Goal: Task Accomplishment & Management: Complete application form

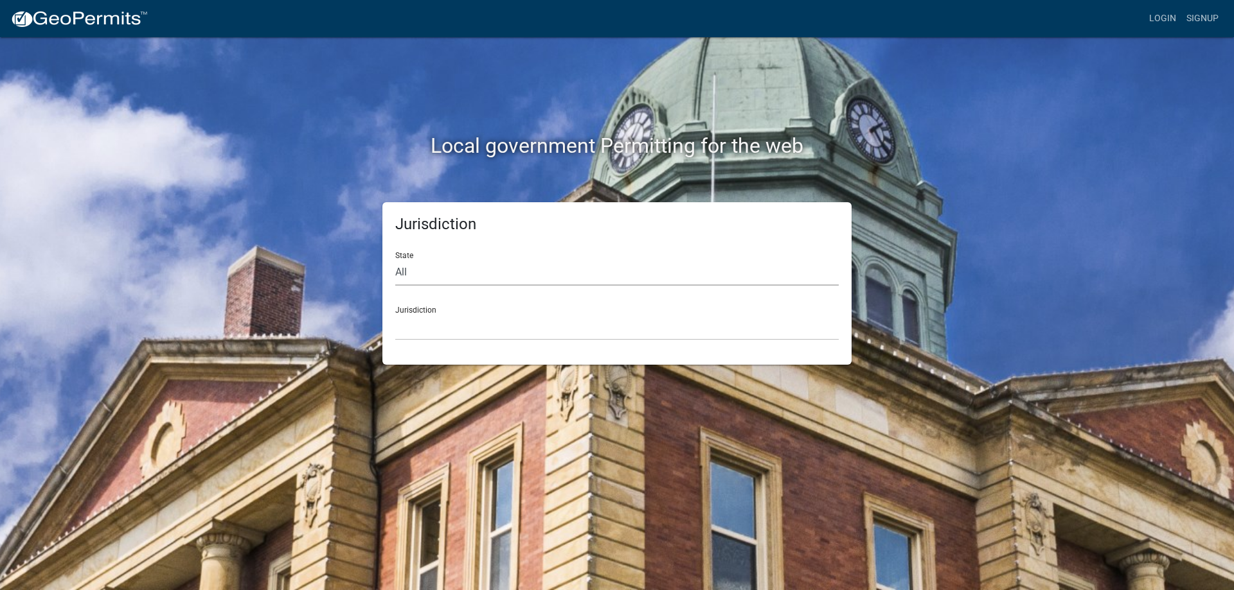
click at [403, 270] on select "All Colorado Georgia Indiana Iowa Kansas Minnesota Ohio South Carolina Wisconsin" at bounding box center [616, 273] width 443 height 26
select select "[US_STATE]"
click at [395, 260] on select "All Colorado Georgia Indiana Iowa Kansas Minnesota Ohio South Carolina Wisconsin" at bounding box center [616, 273] width 443 height 26
click at [423, 328] on select "City of Charlestown, Indiana City of Jeffersonville, Indiana City of Logansport…" at bounding box center [616, 327] width 443 height 26
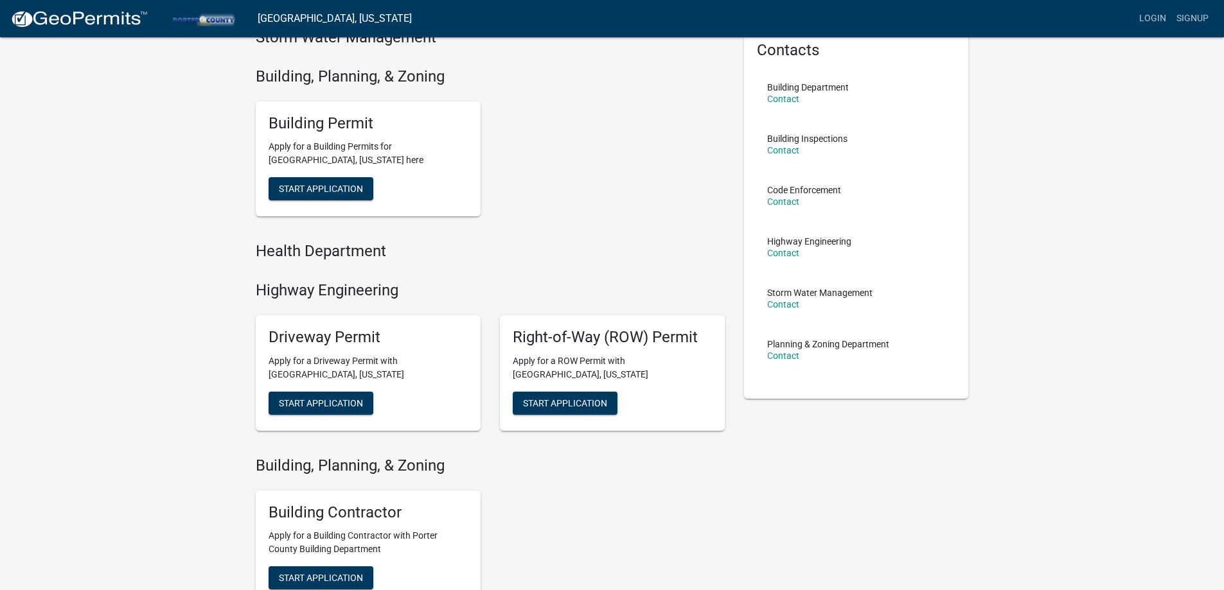
scroll to position [129, 0]
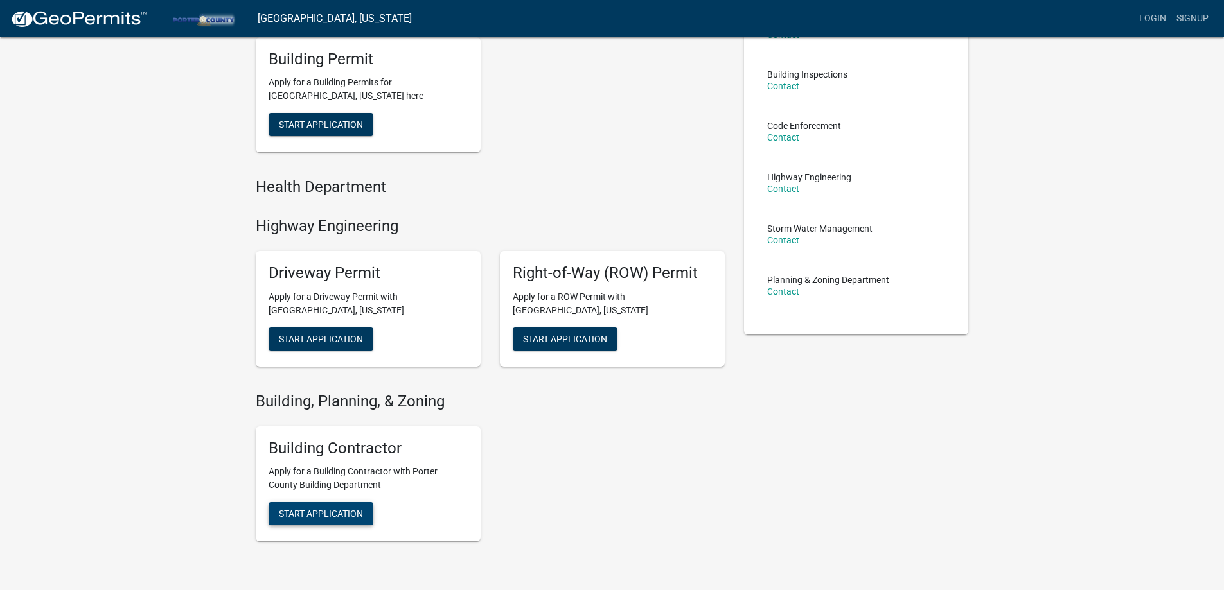
click at [330, 130] on span "Start Application" at bounding box center [321, 125] width 84 height 10
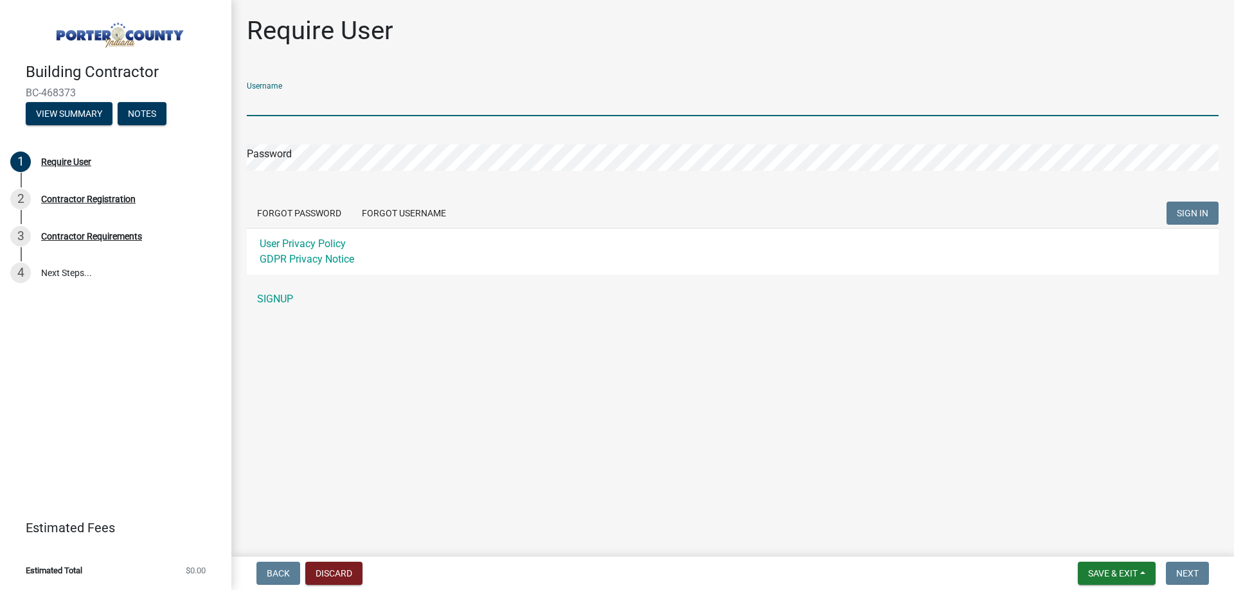
click at [316, 98] on input "Username" at bounding box center [732, 103] width 971 height 26
click at [393, 215] on form "Username Password Forgot Password Forgot Username SIGN IN User Privacy Policy G…" at bounding box center [732, 173] width 971 height 203
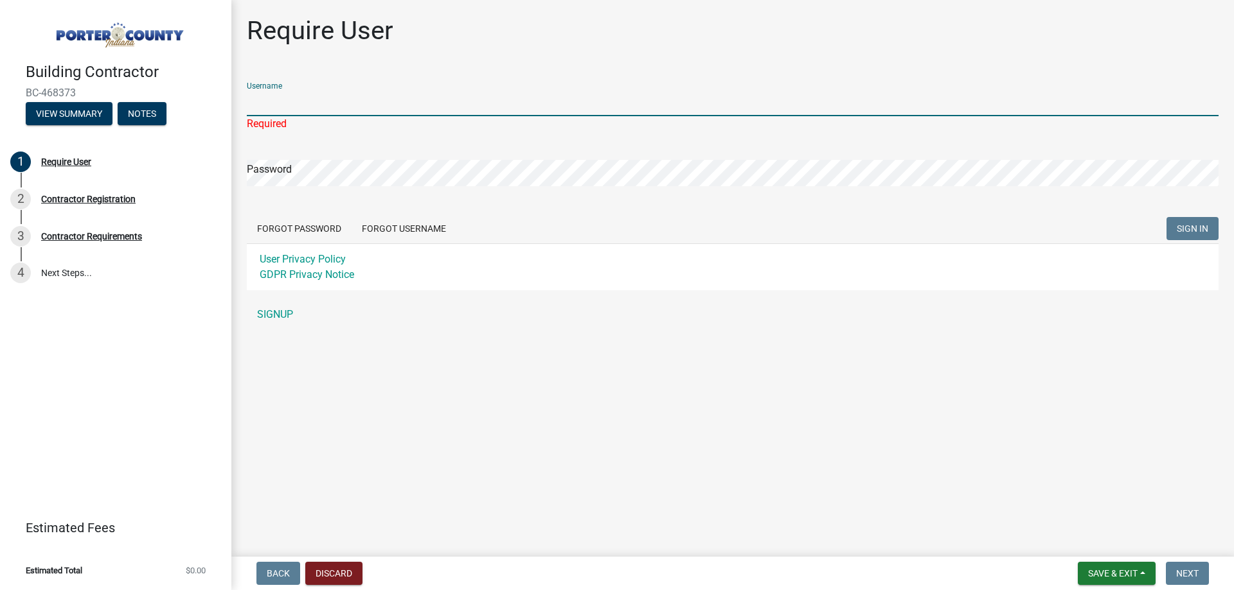
click at [328, 109] on input "Username" at bounding box center [732, 103] width 971 height 26
click at [269, 310] on link "SIGNUP" at bounding box center [732, 315] width 971 height 26
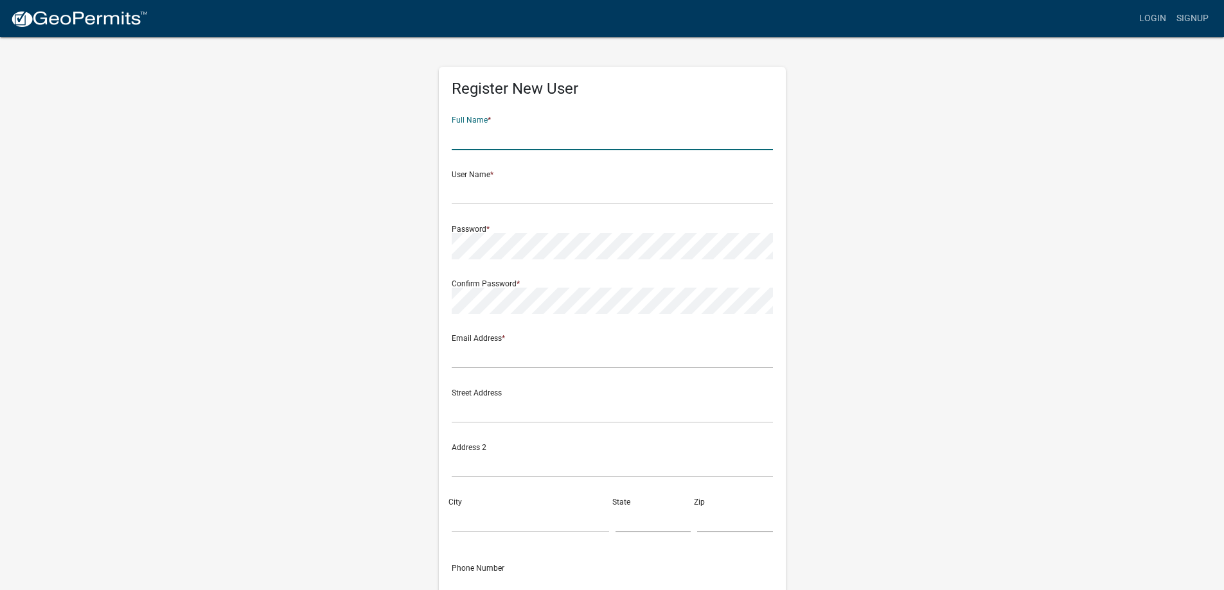
click at [595, 124] on input "text" at bounding box center [612, 137] width 321 height 26
type input "Jorge Perez"
type input "[EMAIL_ADDRESS][DOMAIN_NAME]"
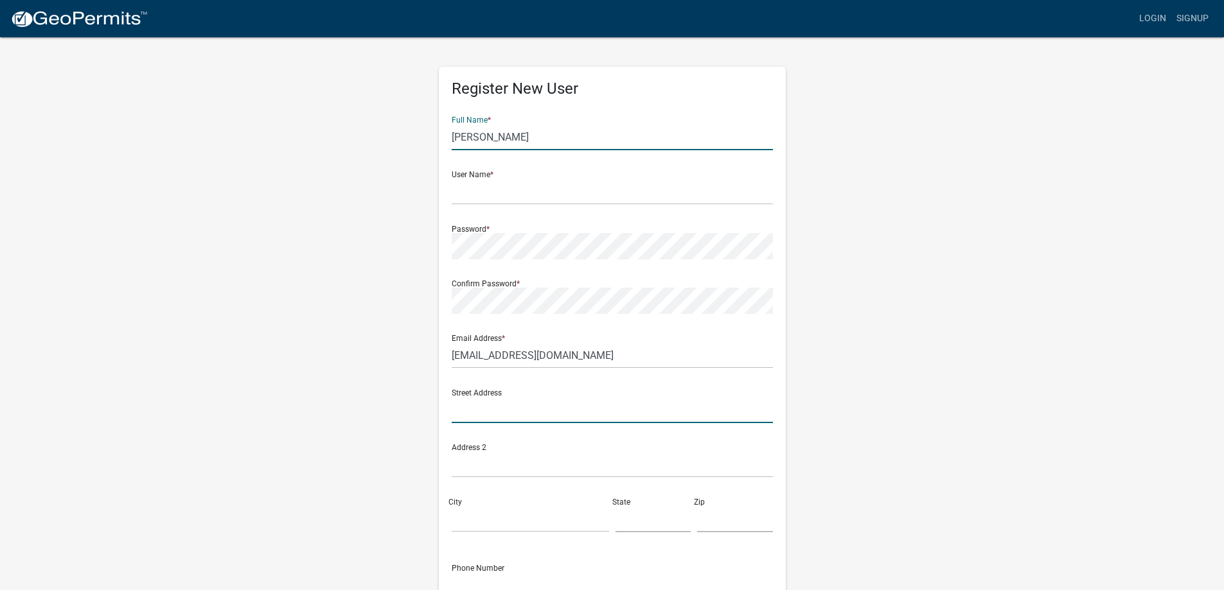
type input "[STREET_ADDRESS]"
type input "[GEOGRAPHIC_DATA]"
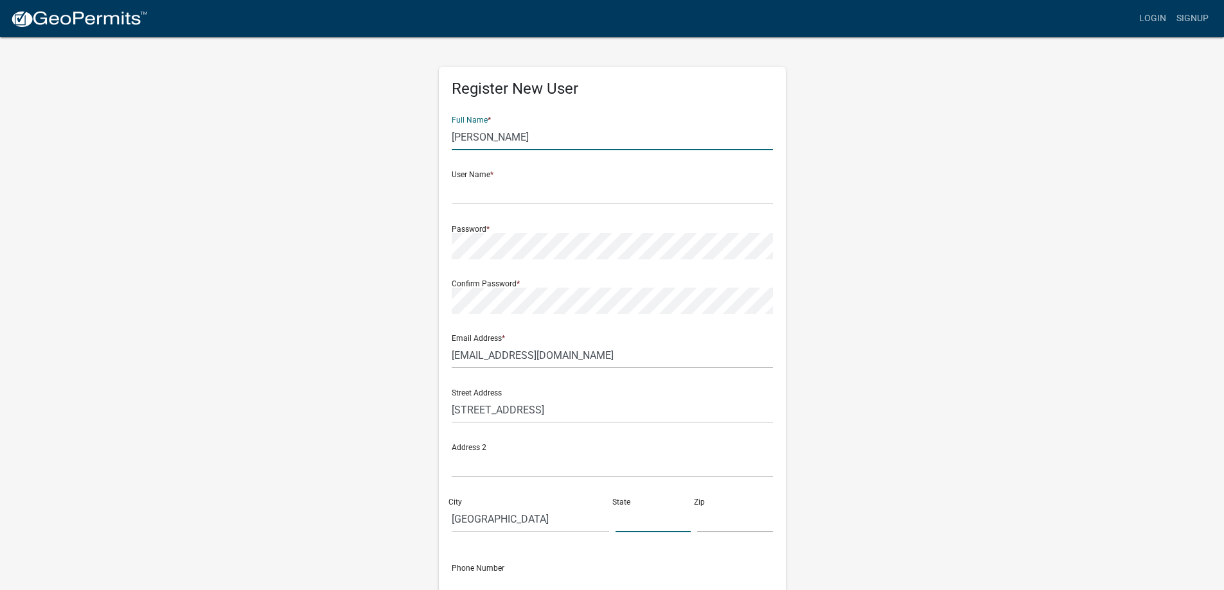
type input "IL"
type input "60411"
type input "7084188660"
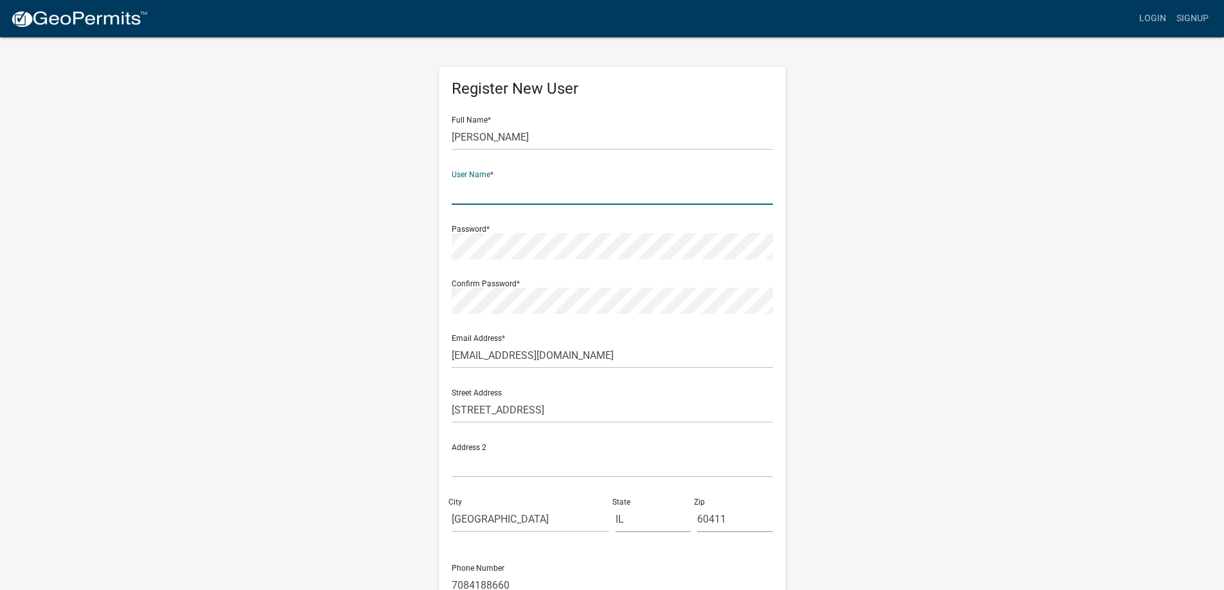
click at [470, 193] on input "text" at bounding box center [612, 192] width 321 height 26
type input "Higgins1"
click at [463, 231] on div "Password *" at bounding box center [612, 237] width 321 height 44
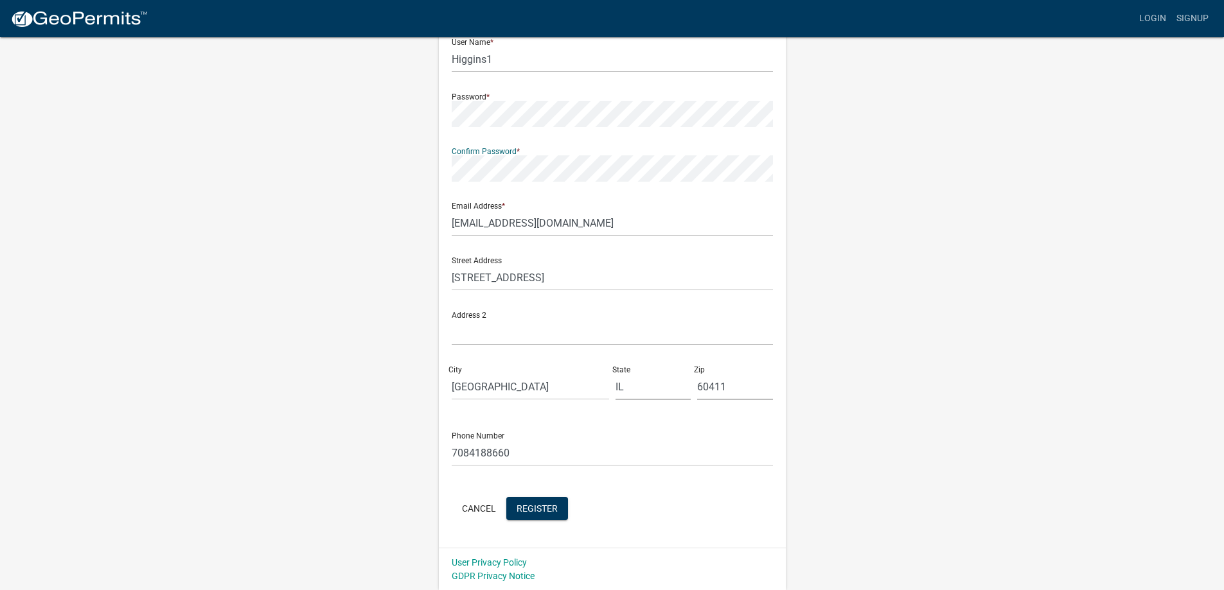
scroll to position [133, 0]
click at [531, 510] on span "Register" at bounding box center [537, 507] width 41 height 10
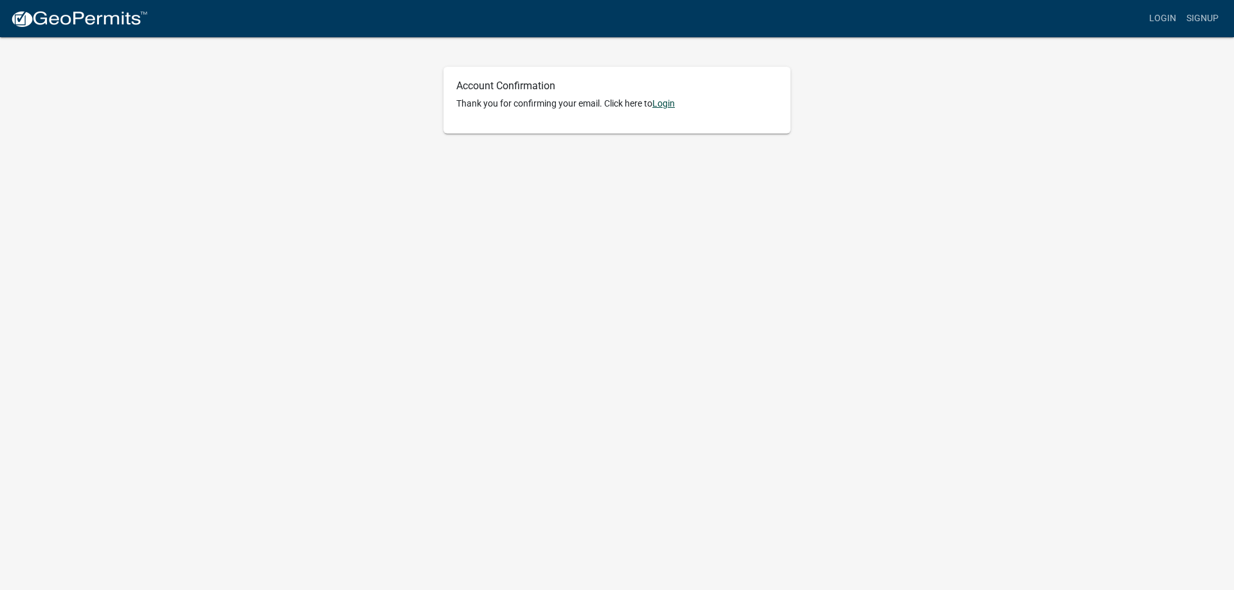
click at [664, 105] on link "Login" at bounding box center [663, 103] width 22 height 10
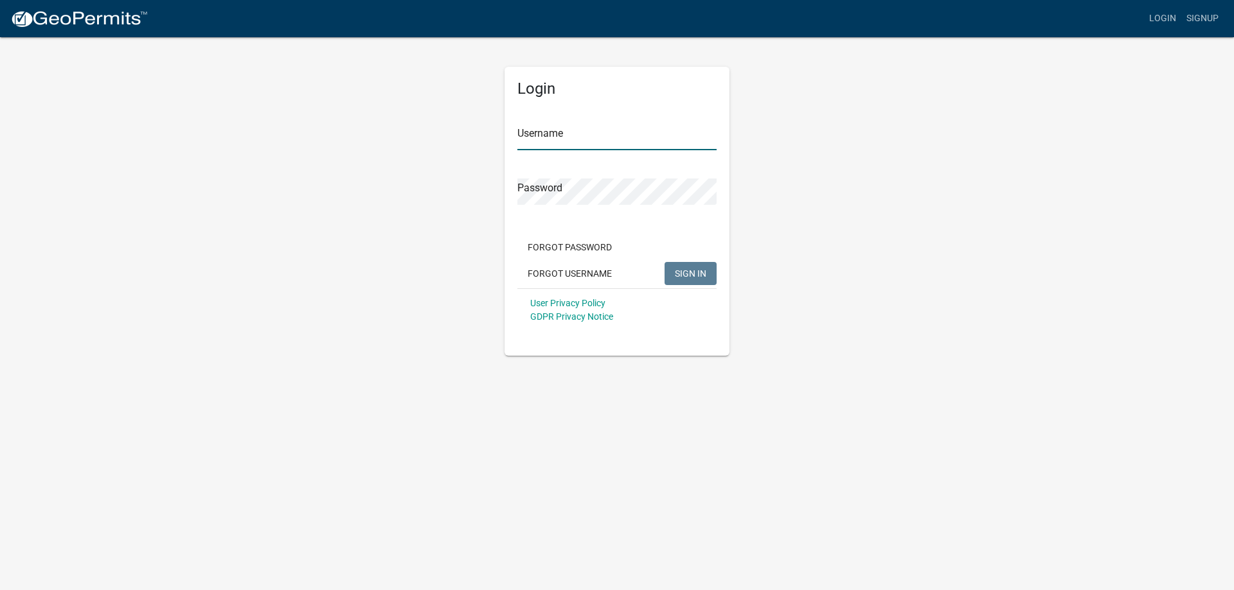
type input "Higgins1"
click at [692, 274] on span "SIGN IN" at bounding box center [690, 273] width 31 height 10
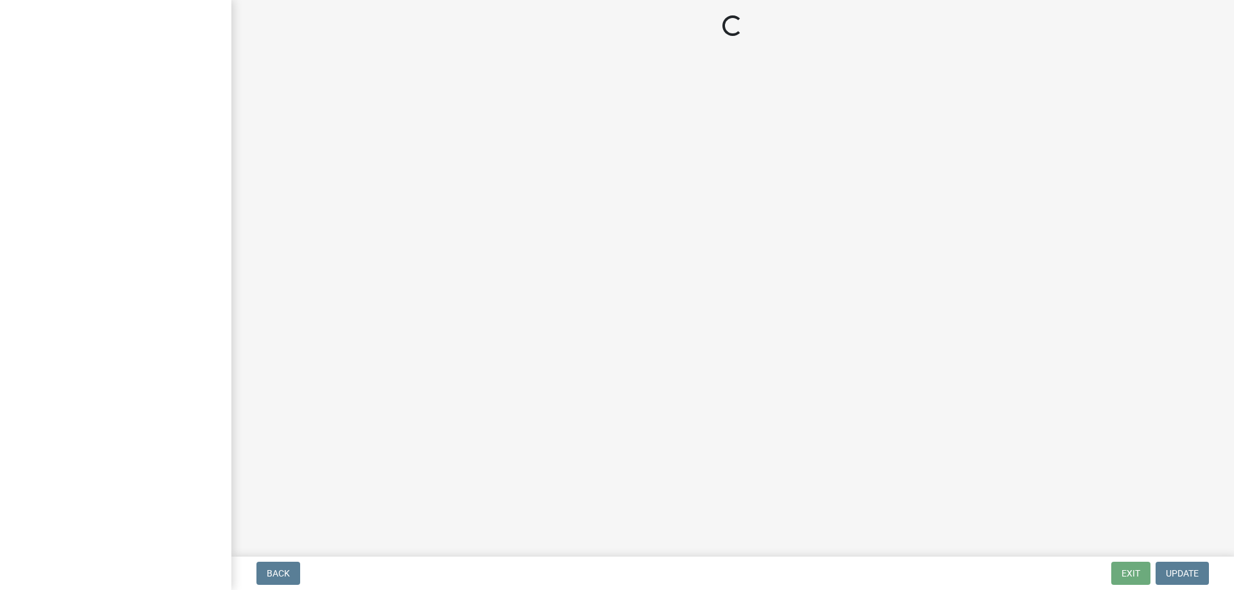
select select "IL"
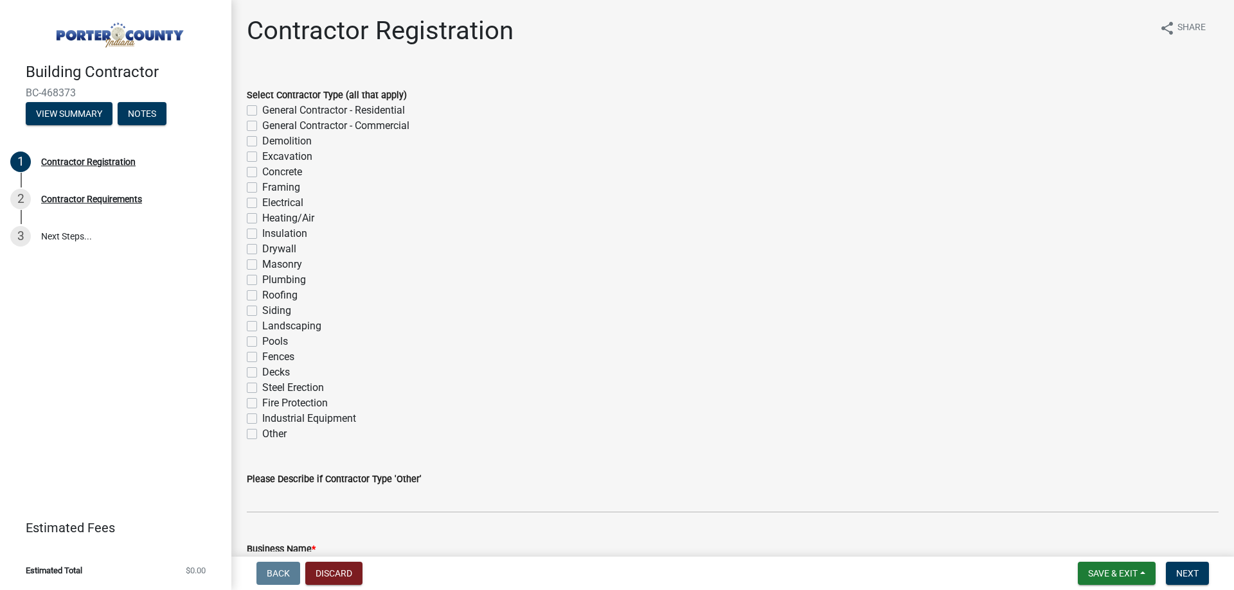
click at [262, 108] on label "General Contractor - Residential" at bounding box center [333, 110] width 143 height 15
click at [262, 108] on input "General Contractor - Residential" at bounding box center [266, 107] width 8 height 8
checkbox input "true"
checkbox input "false"
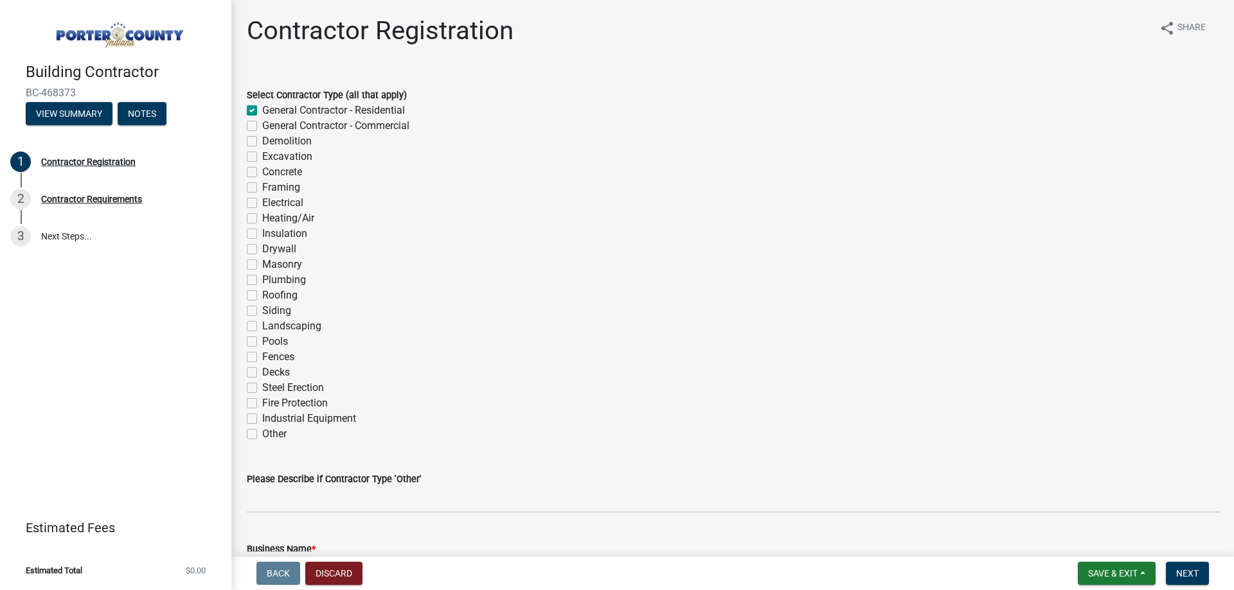
checkbox input "false"
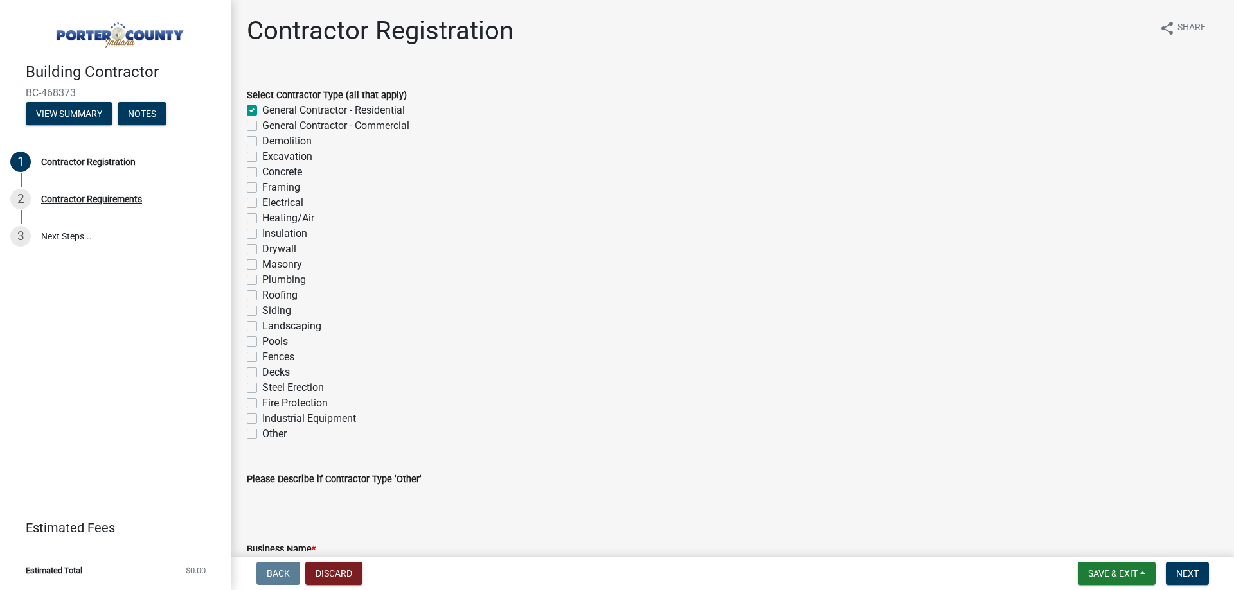
checkbox input "false"
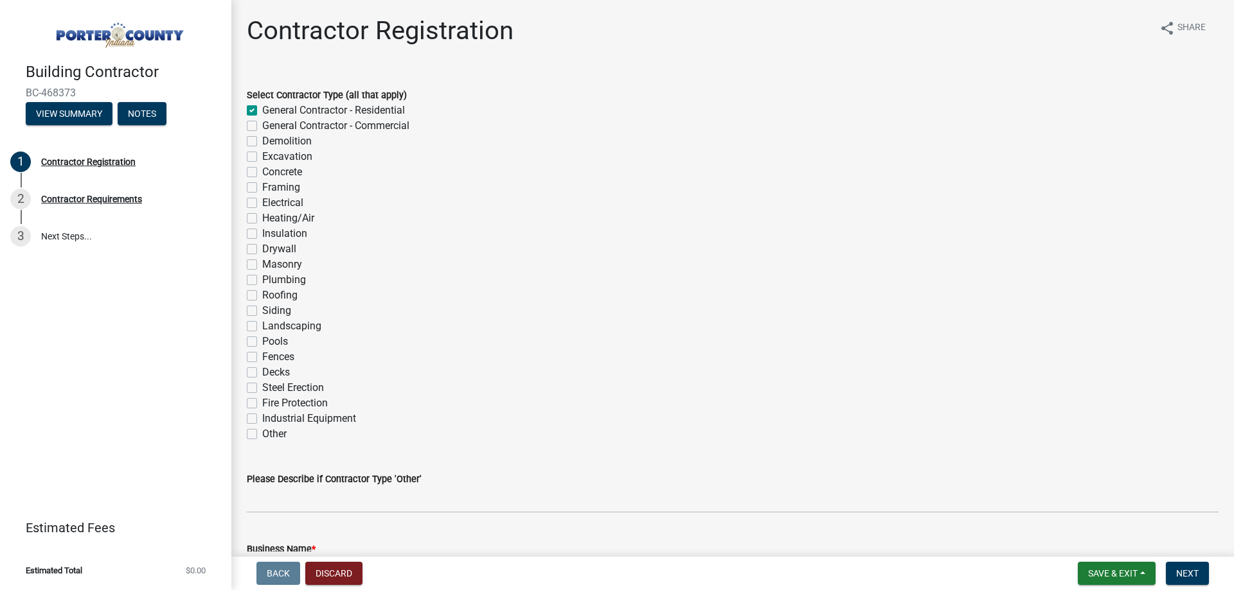
checkbox input "false"
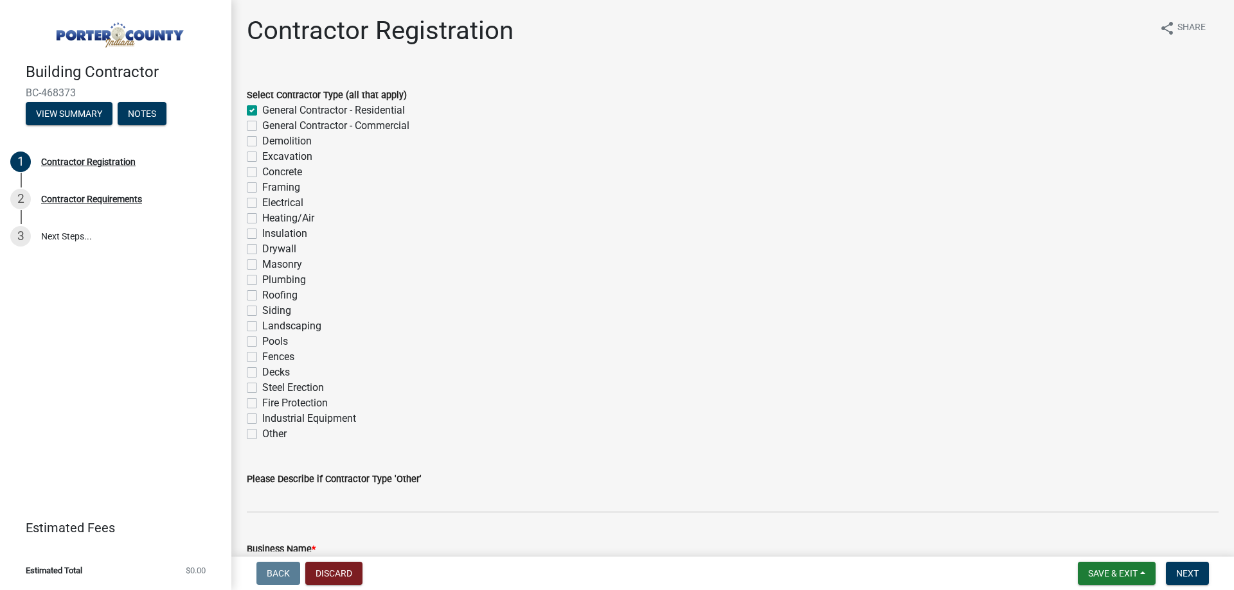
checkbox input "false"
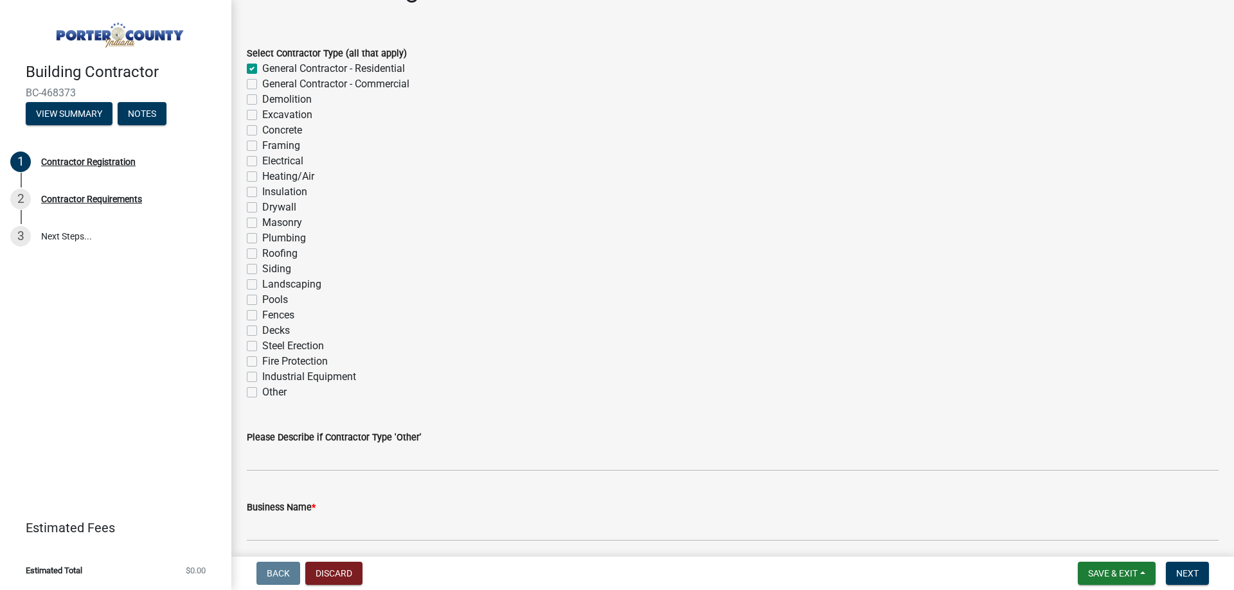
scroll to position [64, 0]
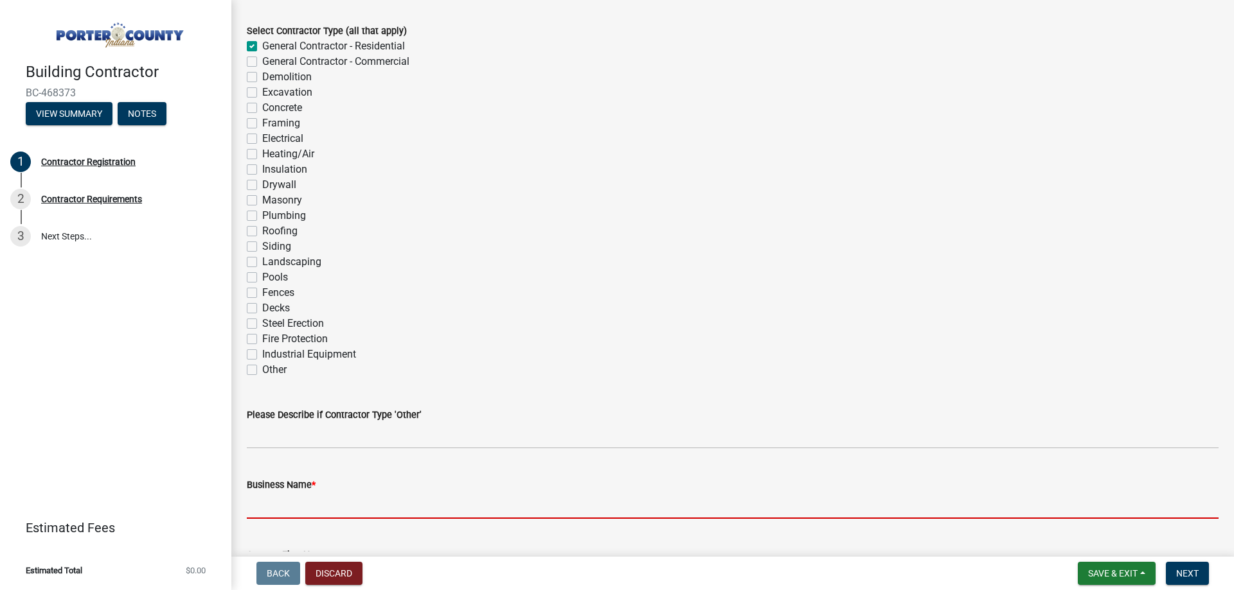
click at [296, 502] on input "Business Name *" at bounding box center [732, 506] width 971 height 26
type input "[PERSON_NAME] CONSTRUCTION, INC."
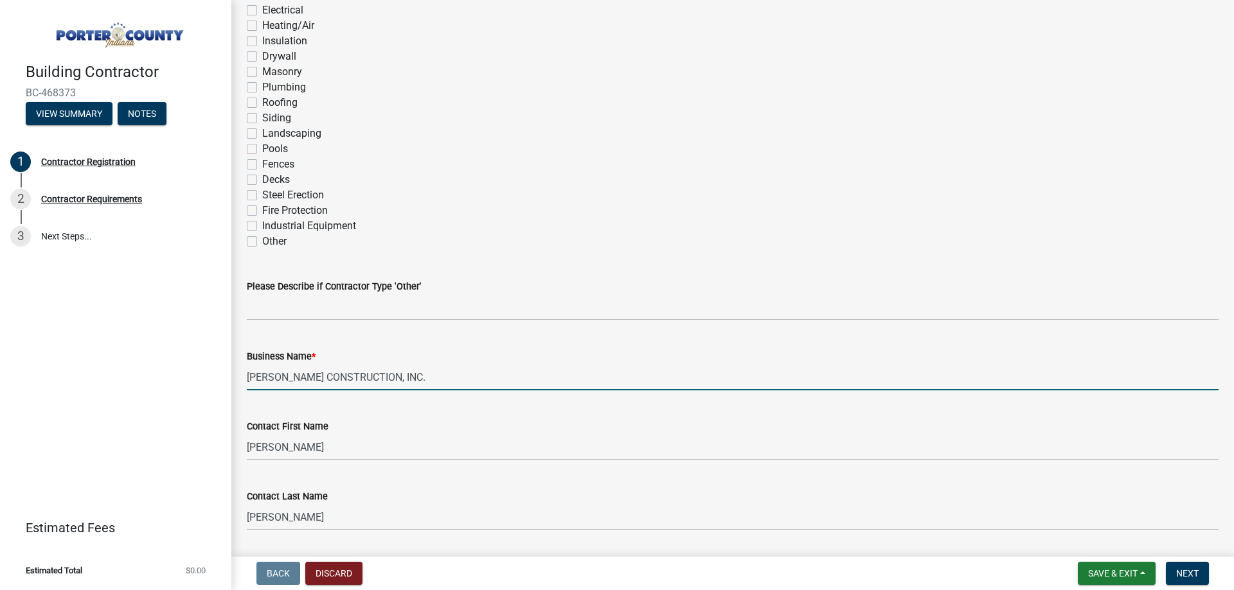
scroll to position [257, 0]
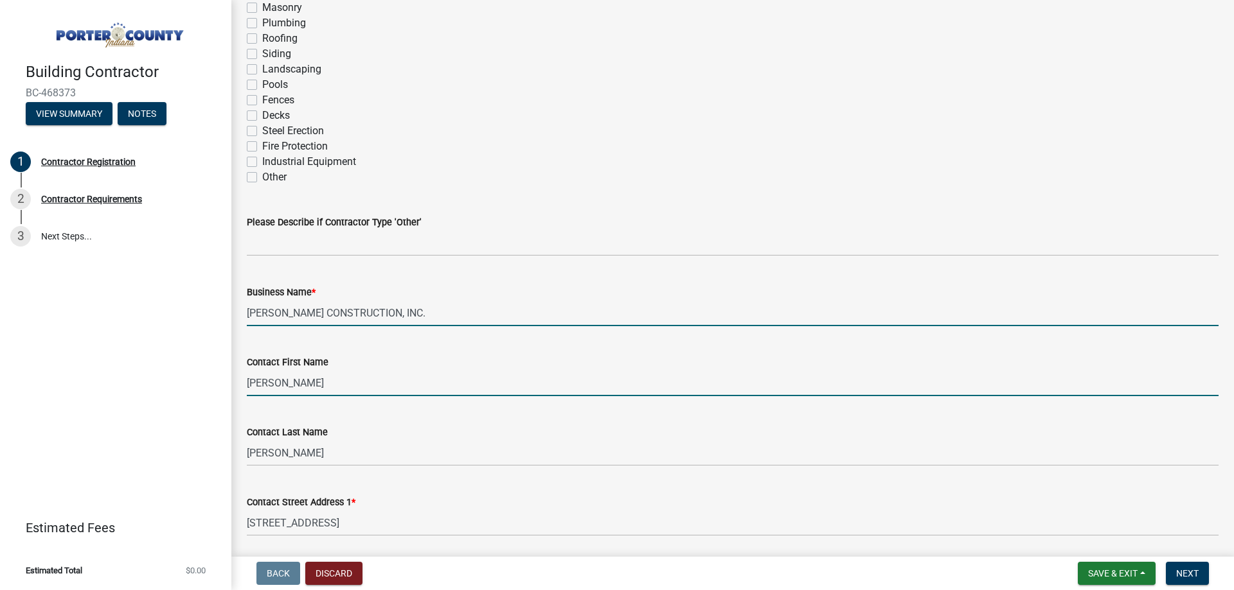
click at [303, 379] on input "[PERSON_NAME]" at bounding box center [732, 383] width 971 height 26
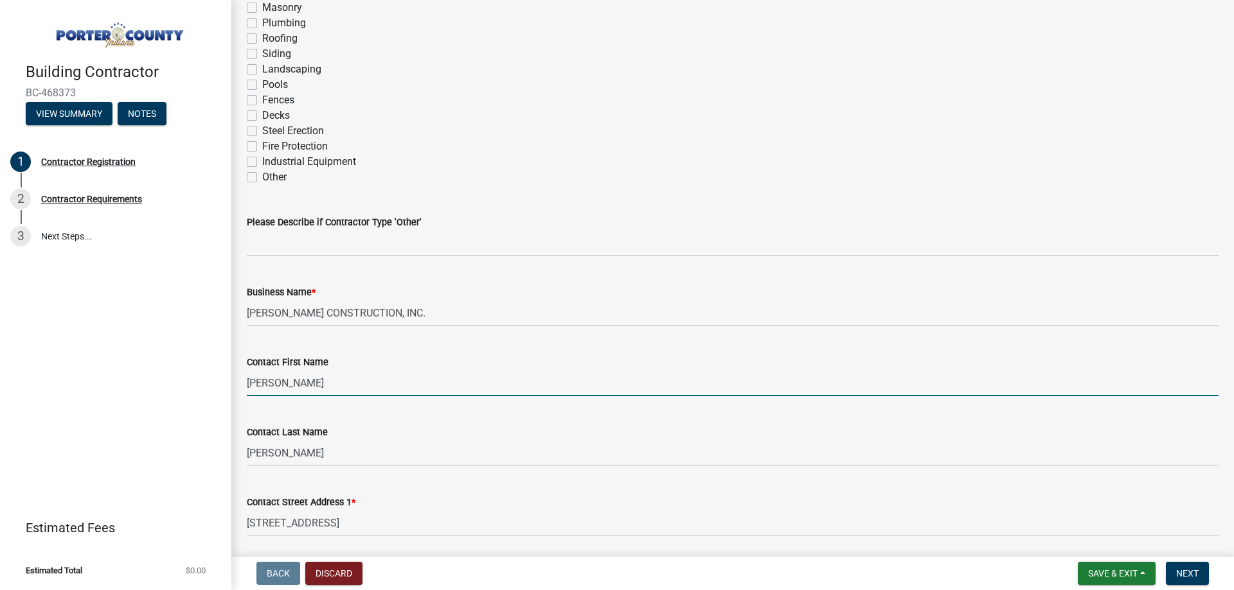
type input "[PERSON_NAME]"
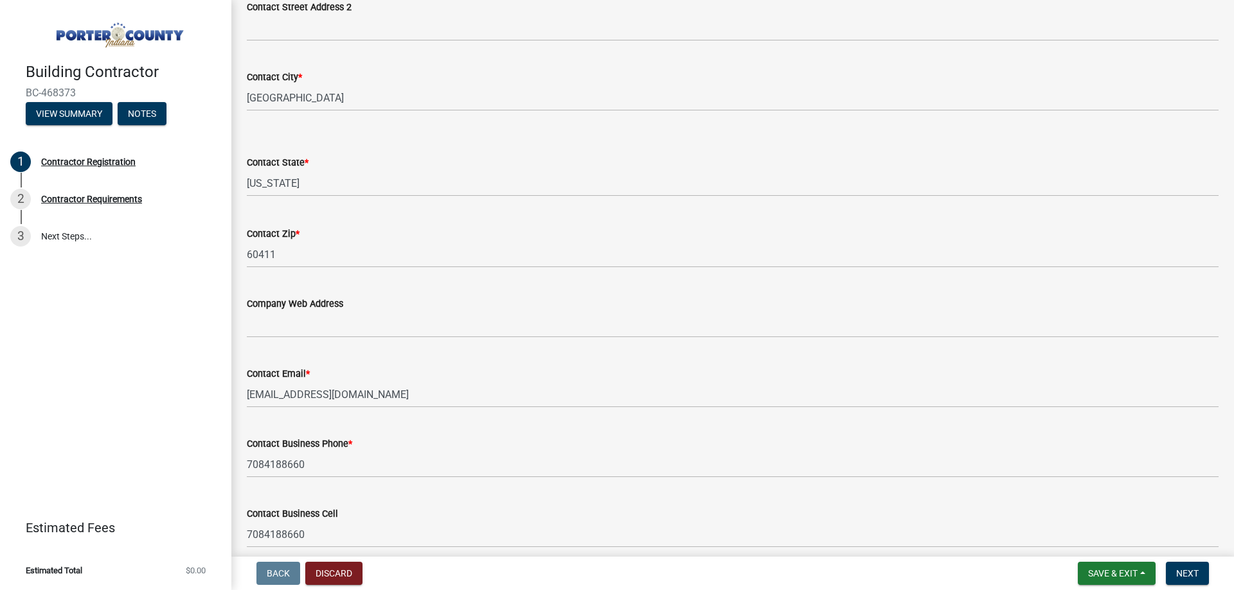
scroll to position [949, 0]
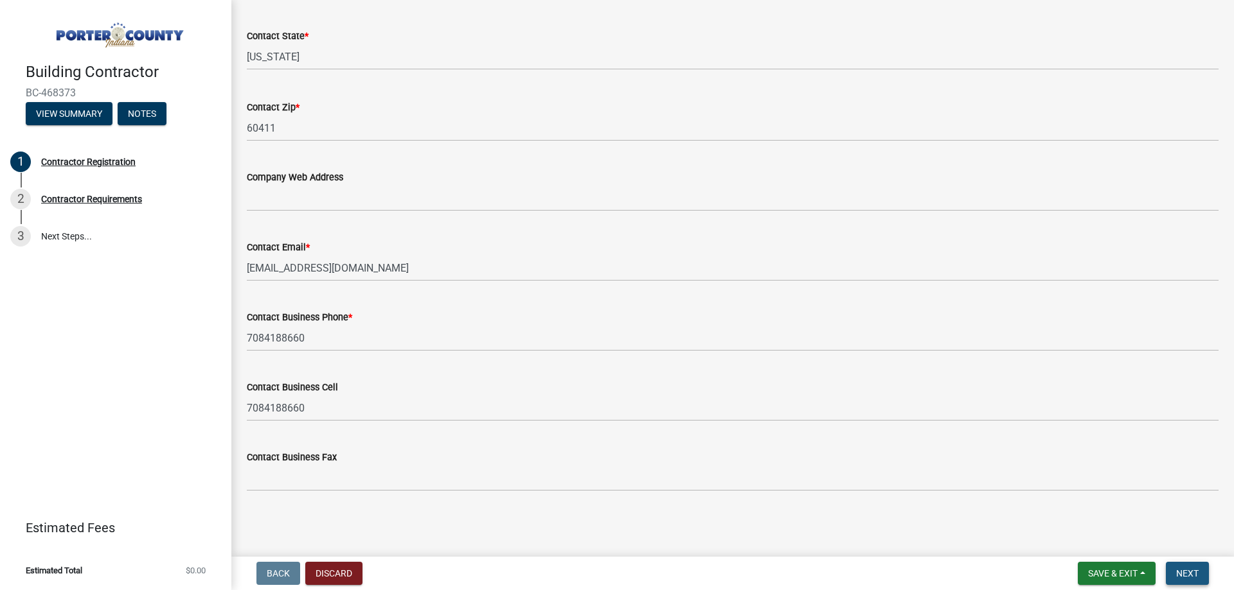
click at [1189, 575] on span "Next" at bounding box center [1187, 574] width 22 height 10
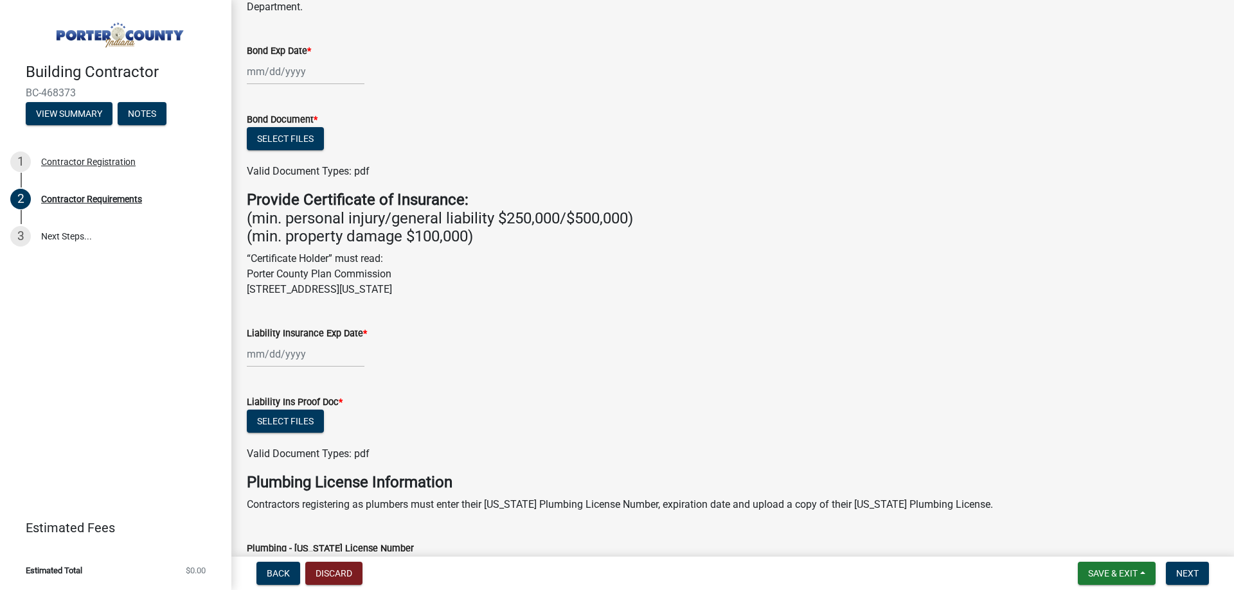
scroll to position [0, 0]
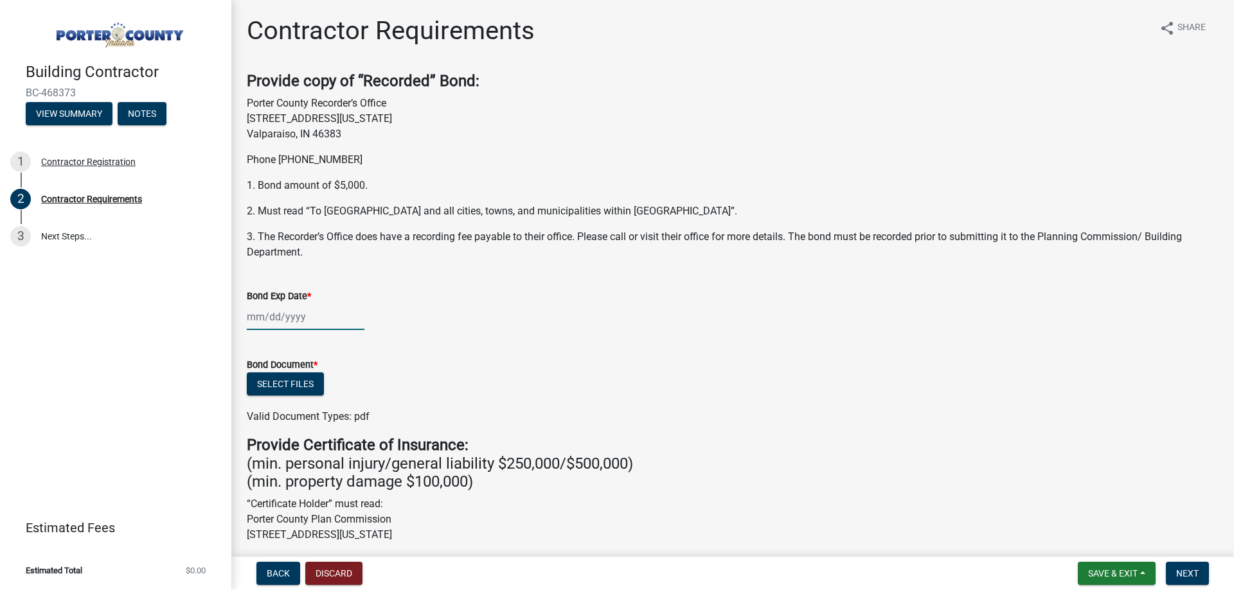
click at [249, 318] on div at bounding box center [306, 317] width 118 height 26
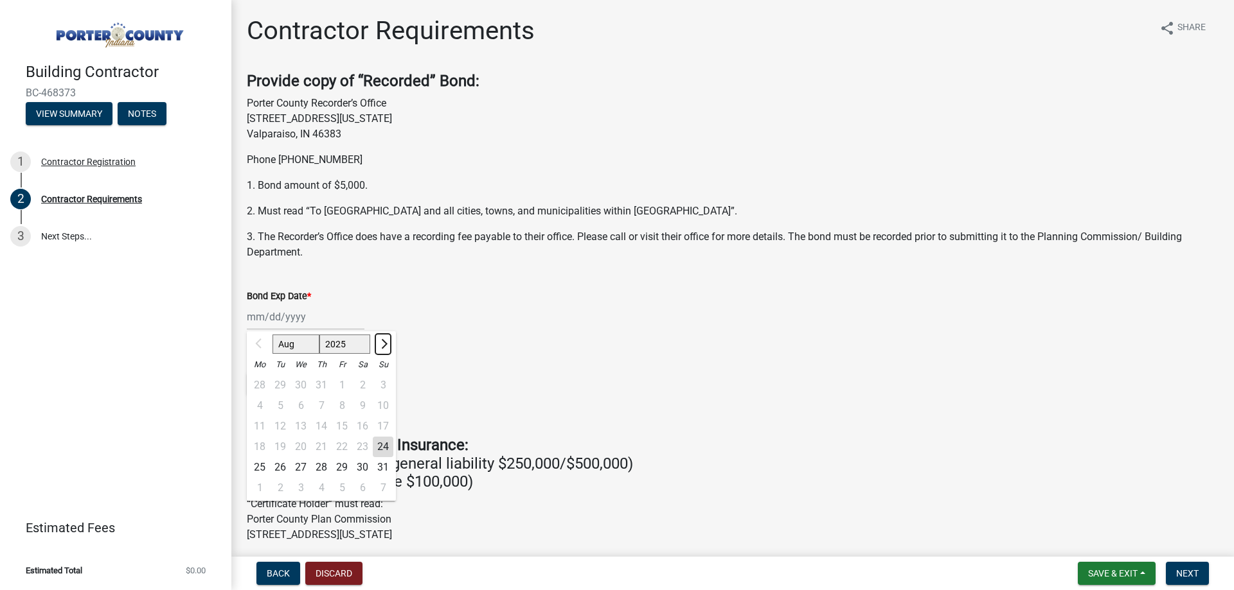
click at [381, 344] on span "Next month" at bounding box center [383, 344] width 10 height 10
click at [386, 341] on button "Next month" at bounding box center [382, 344] width 15 height 21
select select "10"
click at [304, 466] on div "29" at bounding box center [300, 467] width 21 height 21
type input "[DATE]"
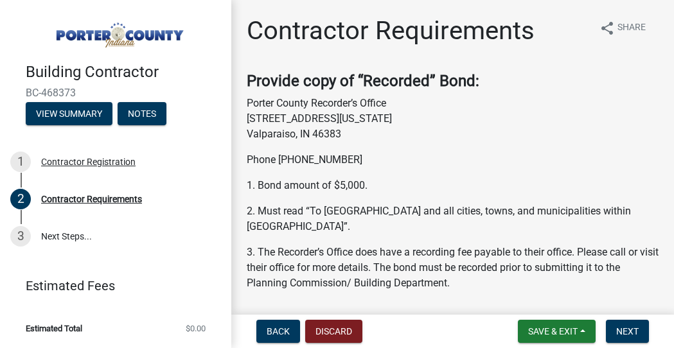
drag, startPoint x: 553, startPoint y: 179, endPoint x: 587, endPoint y: 176, distance: 34.2
click at [553, 179] on p "1. Bond amount of $5,000." at bounding box center [453, 185] width 412 height 15
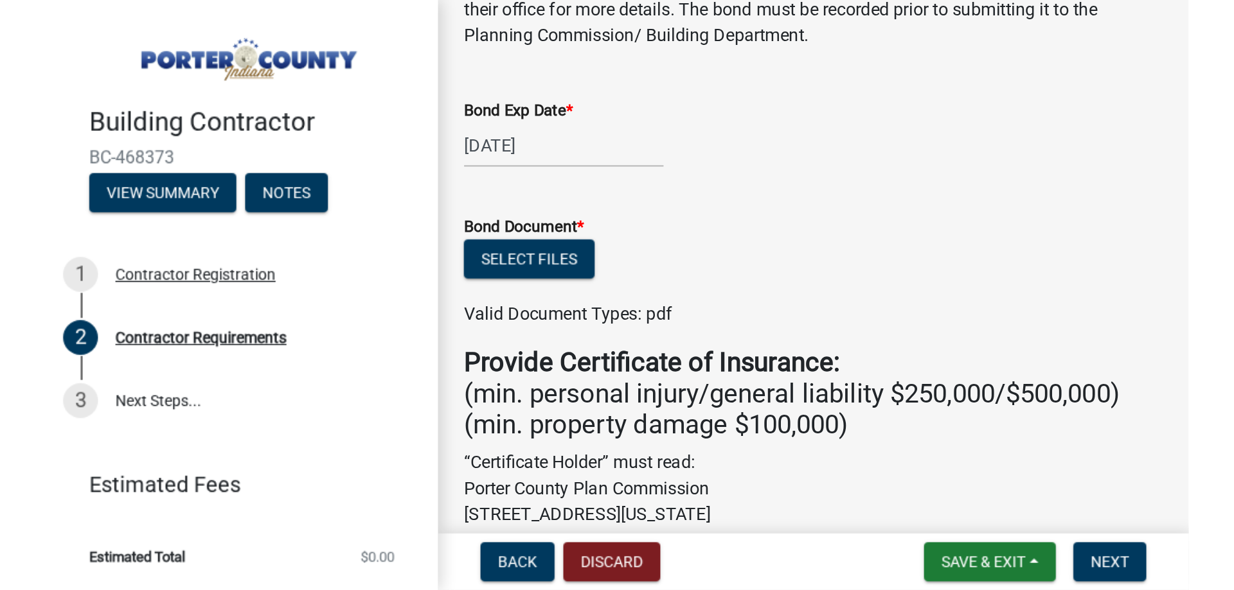
scroll to position [257, 0]
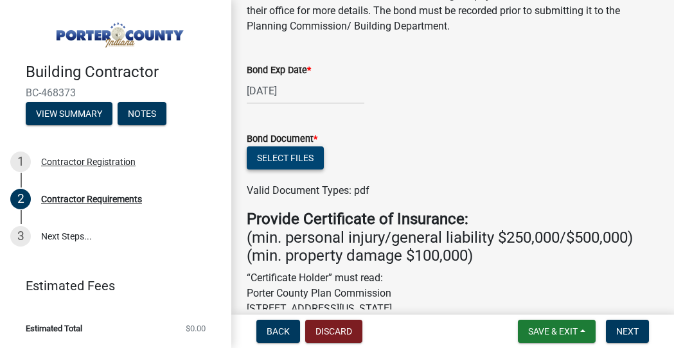
click at [288, 159] on button "Select files" at bounding box center [285, 157] width 77 height 23
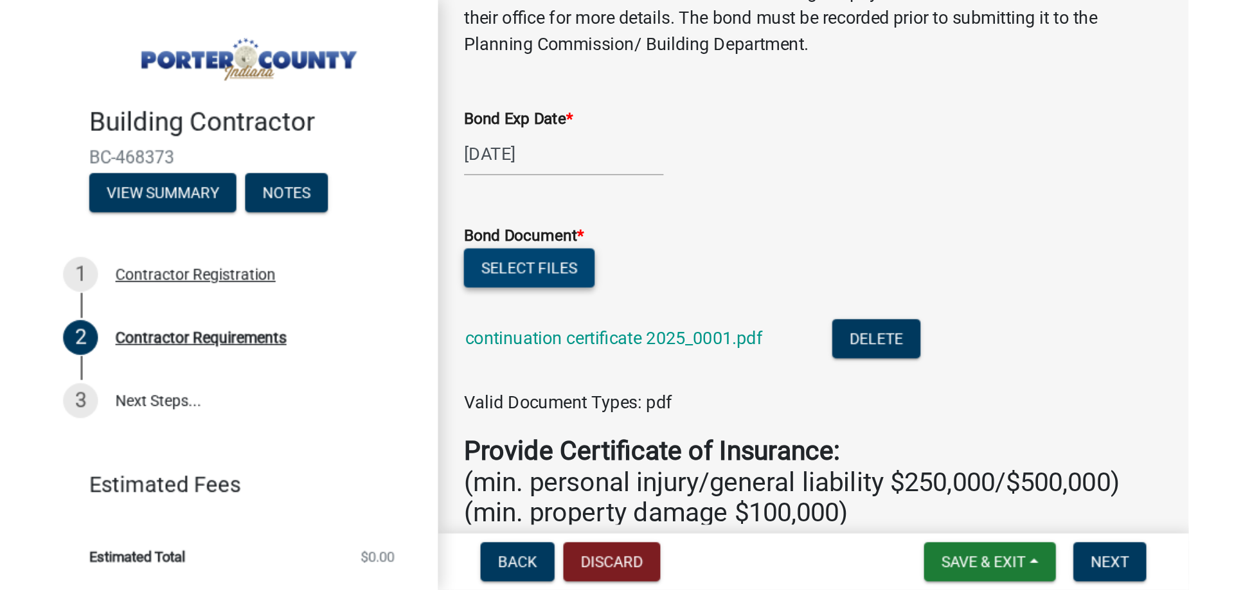
scroll to position [242, 0]
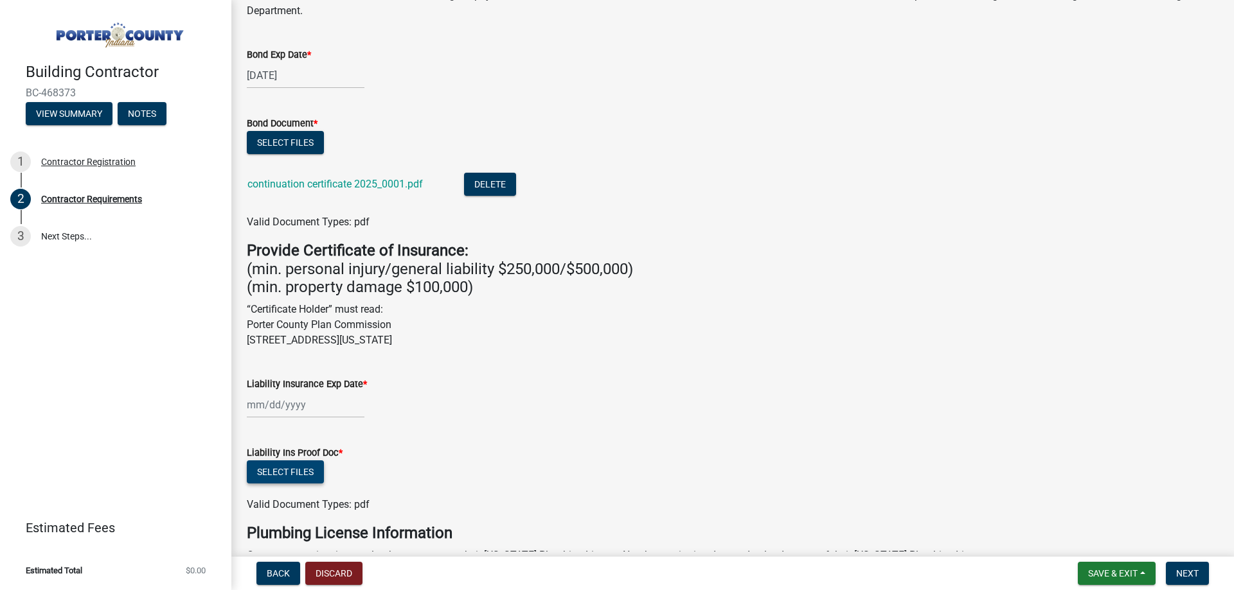
click at [306, 474] on button "Select files" at bounding box center [285, 472] width 77 height 23
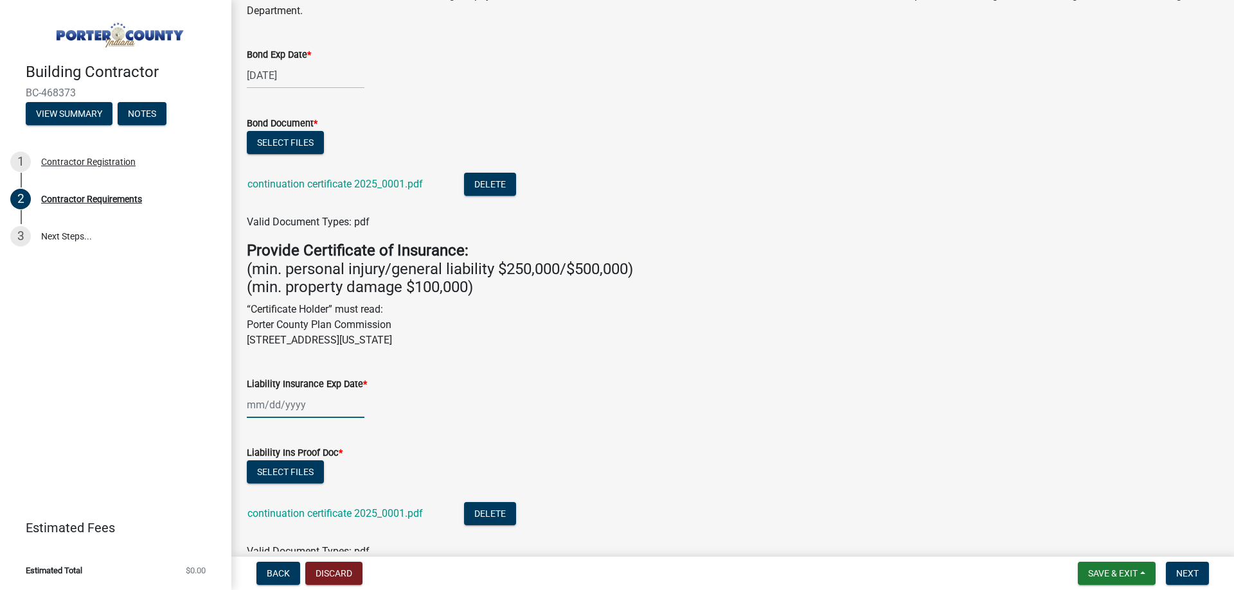
click at [262, 409] on div at bounding box center [306, 405] width 118 height 26
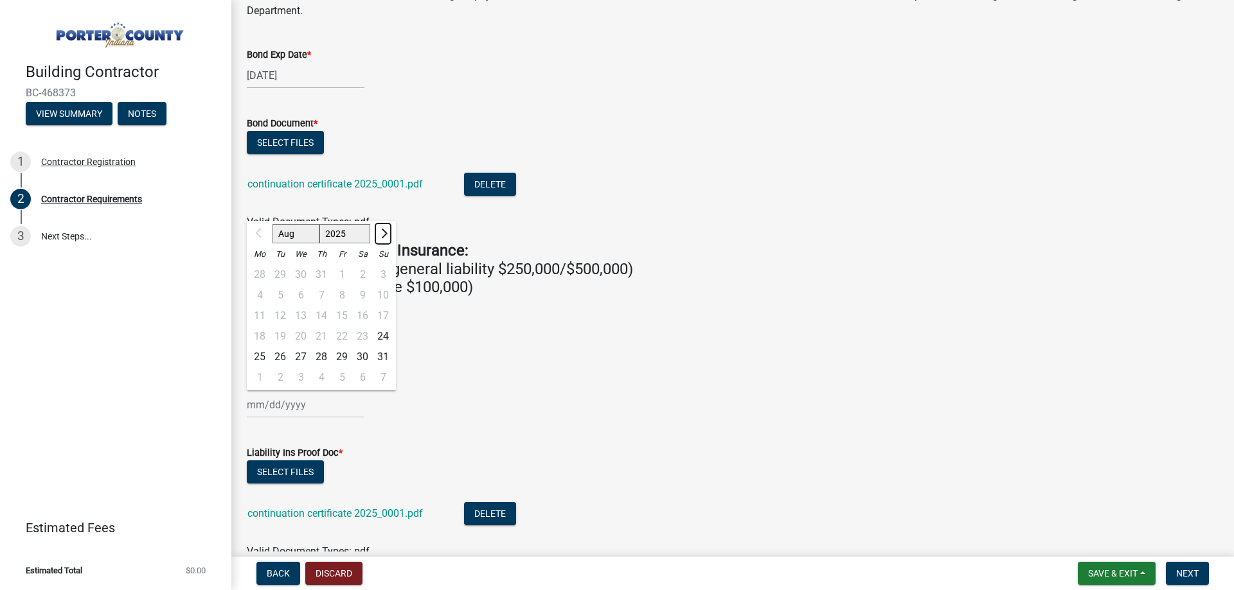
click at [385, 235] on span "Next month" at bounding box center [383, 234] width 10 height 10
click at [381, 237] on span "Next month" at bounding box center [383, 234] width 10 height 10
select select "10"
click at [305, 355] on div "29" at bounding box center [300, 357] width 21 height 21
type input "[DATE]"
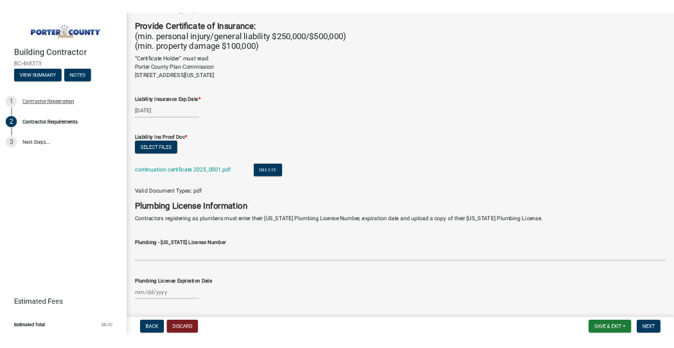
scroll to position [499, 0]
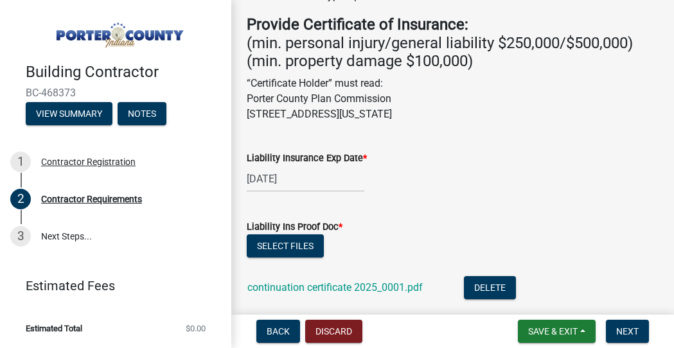
click at [577, 230] on div "Liability Ins Proof Doc *" at bounding box center [453, 226] width 412 height 15
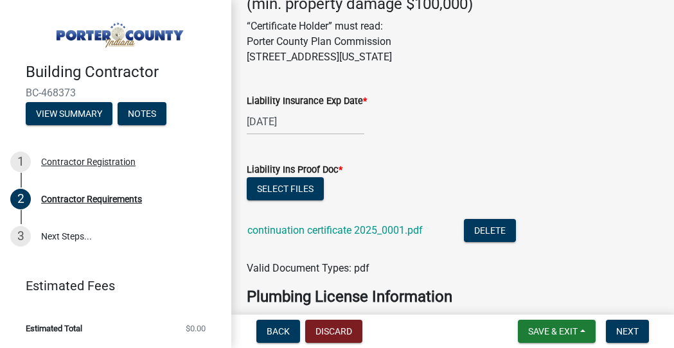
scroll to position [563, 0]
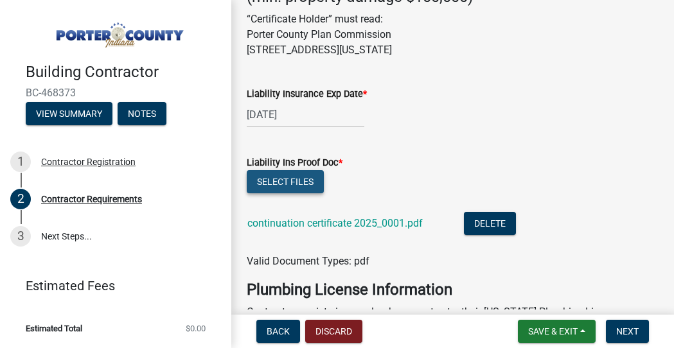
click at [285, 186] on button "Select files" at bounding box center [285, 181] width 77 height 23
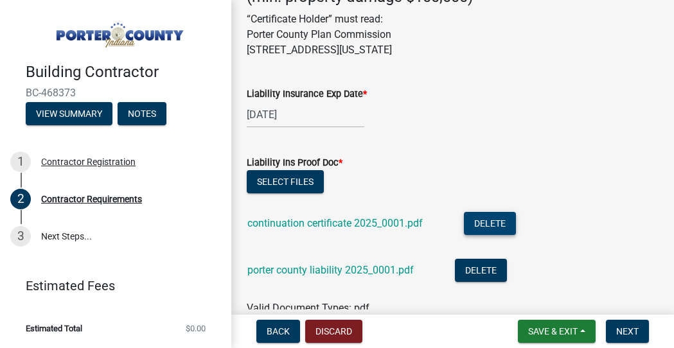
click at [479, 222] on button "Delete" at bounding box center [490, 223] width 52 height 23
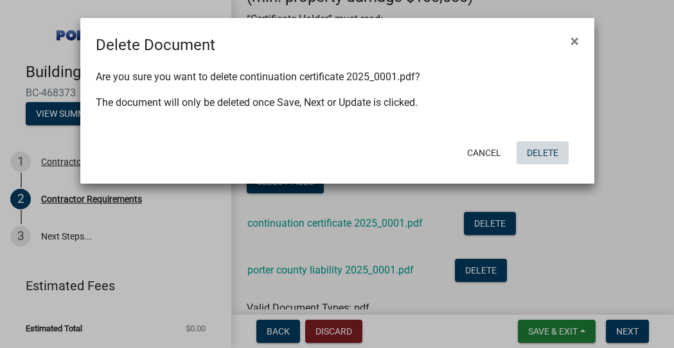
click at [532, 149] on button "Delete" at bounding box center [543, 152] width 52 height 23
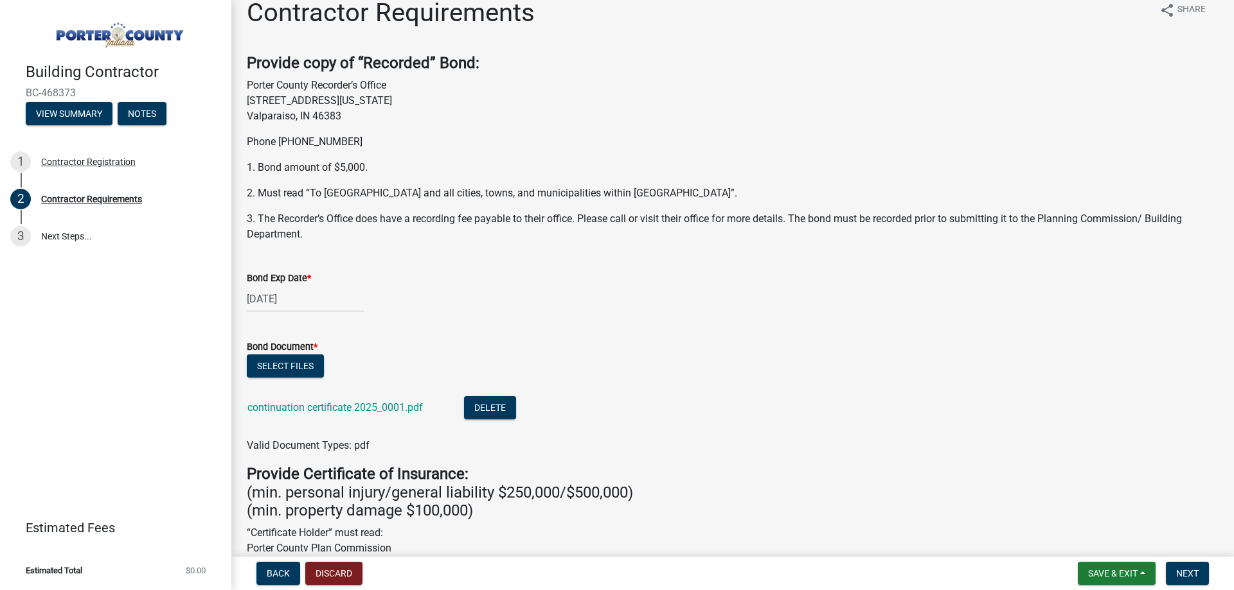
scroll to position [211, 0]
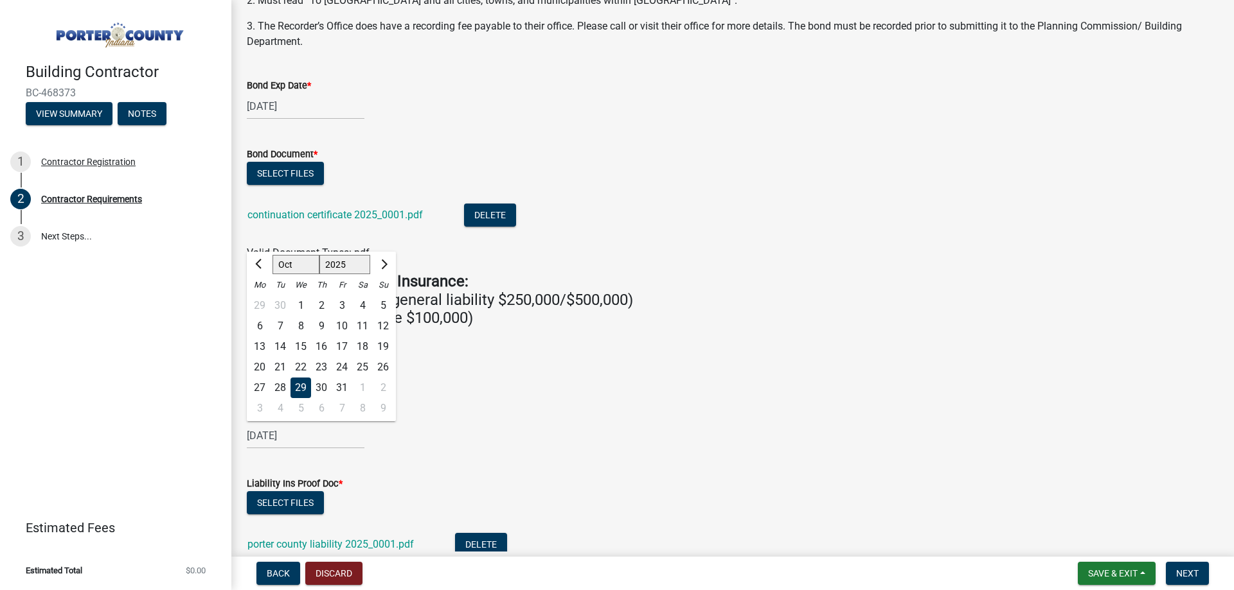
drag, startPoint x: 258, startPoint y: 431, endPoint x: 249, endPoint y: 432, distance: 9.7
click at [249, 432] on input "[DATE]" at bounding box center [306, 436] width 118 height 26
click at [260, 262] on span "Previous month" at bounding box center [260, 265] width 10 height 10
select select "9"
click at [285, 299] on div "2" at bounding box center [280, 306] width 21 height 21
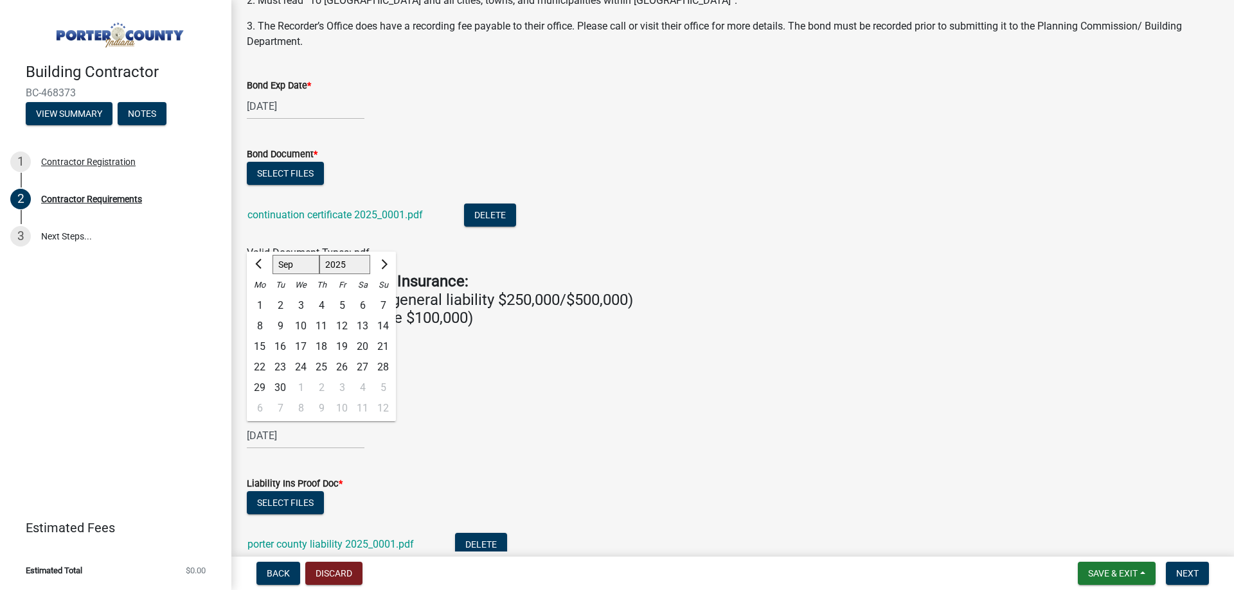
type input "[DATE]"
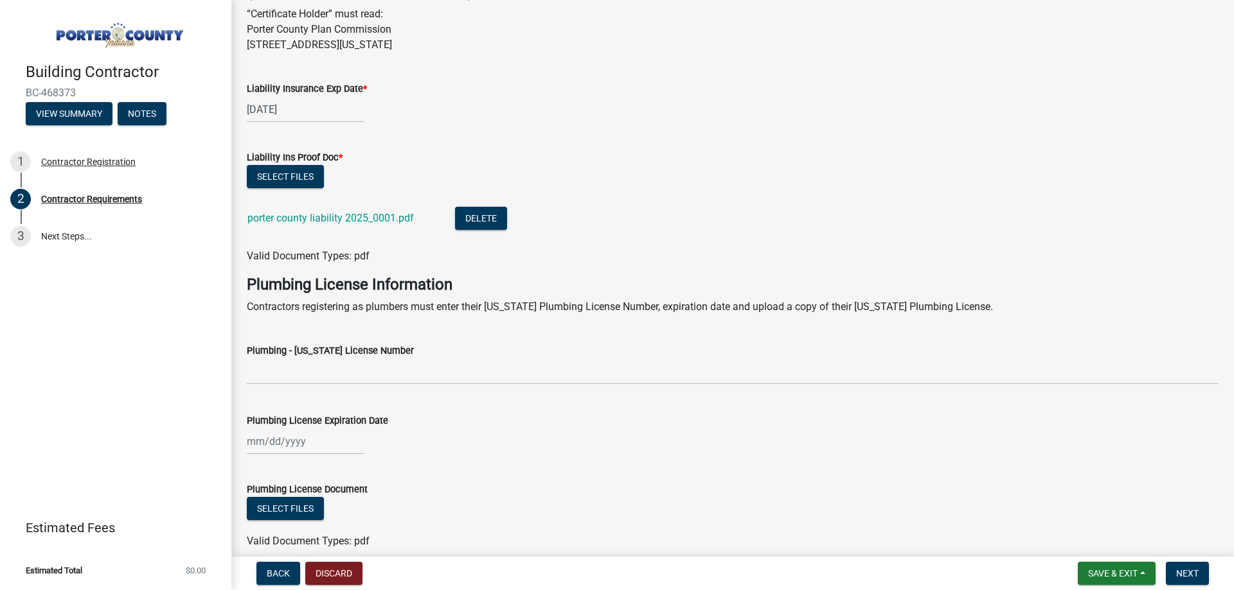
scroll to position [596, 0]
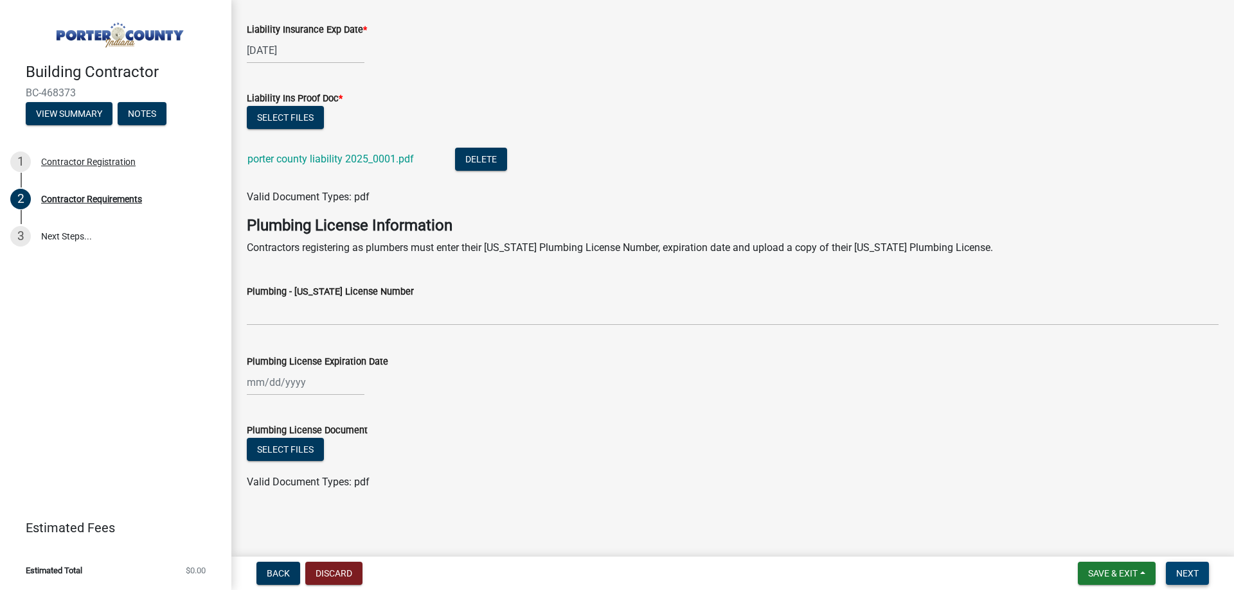
click at [1192, 567] on button "Next" at bounding box center [1187, 573] width 43 height 23
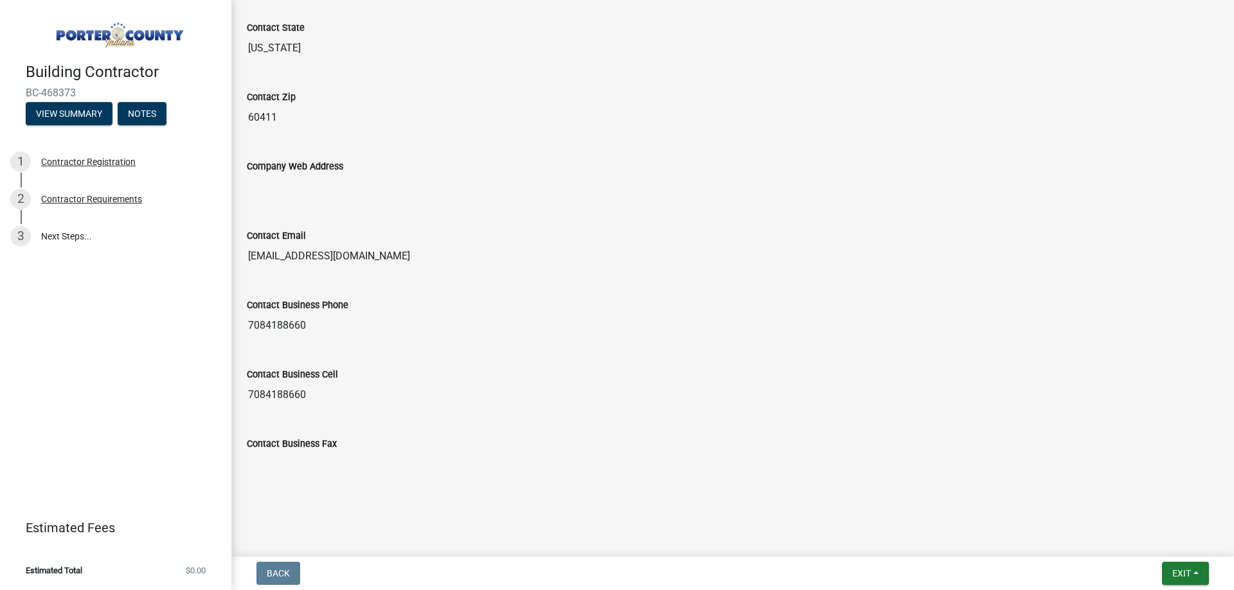
scroll to position [708, 0]
click at [86, 106] on button "View Summary" at bounding box center [69, 113] width 87 height 23
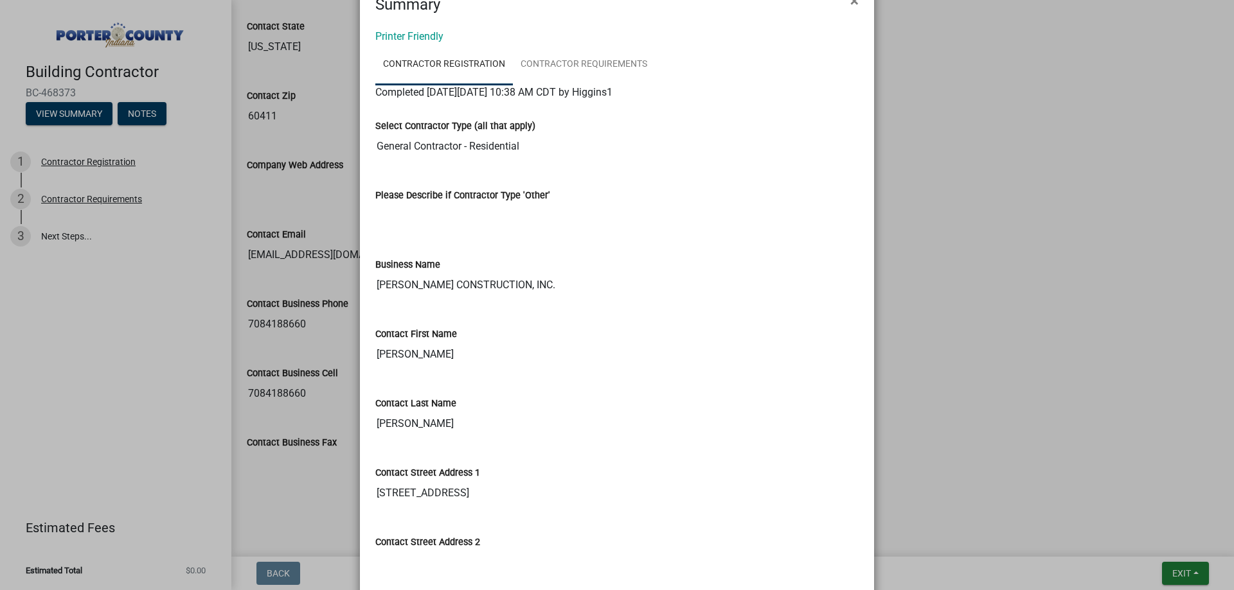
scroll to position [0, 0]
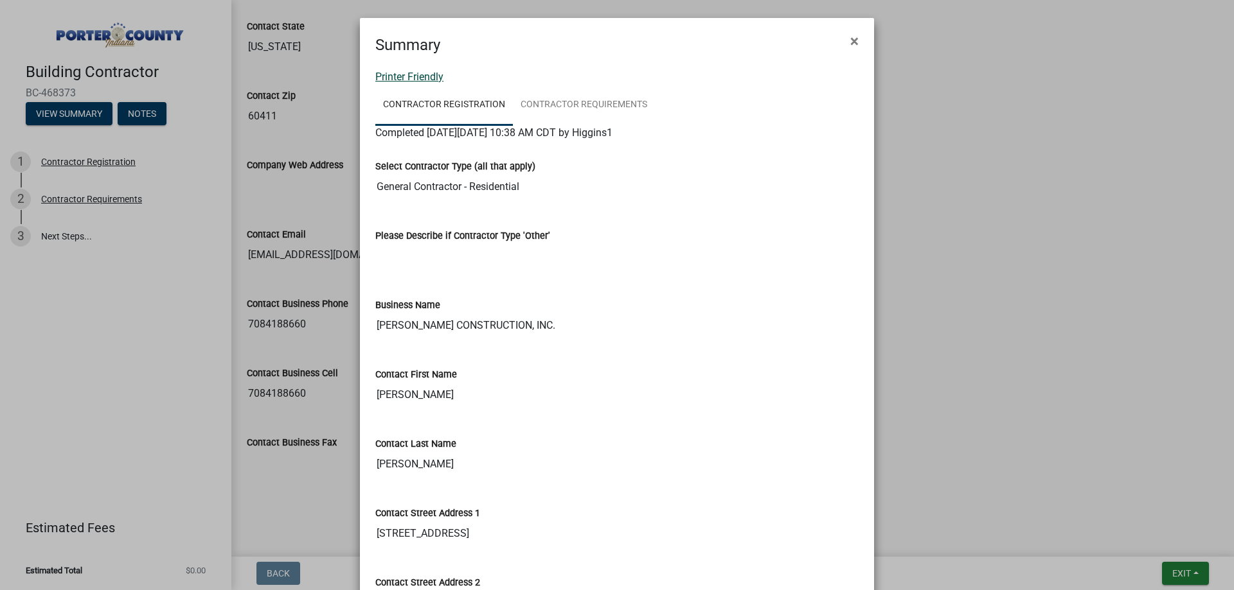
click at [420, 75] on link "Printer Friendly" at bounding box center [409, 77] width 68 height 12
